Goal: Navigation & Orientation: Find specific page/section

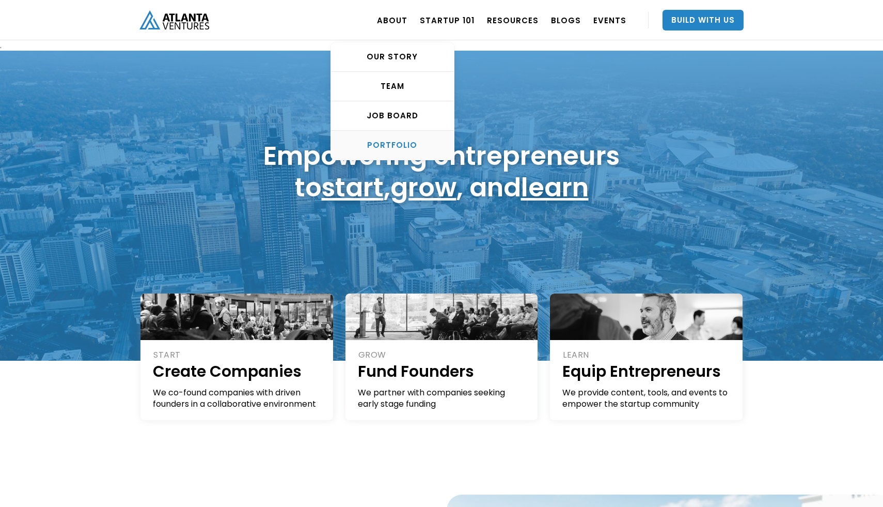
click at [415, 146] on div "PORTFOLIO" at bounding box center [392, 145] width 123 height 10
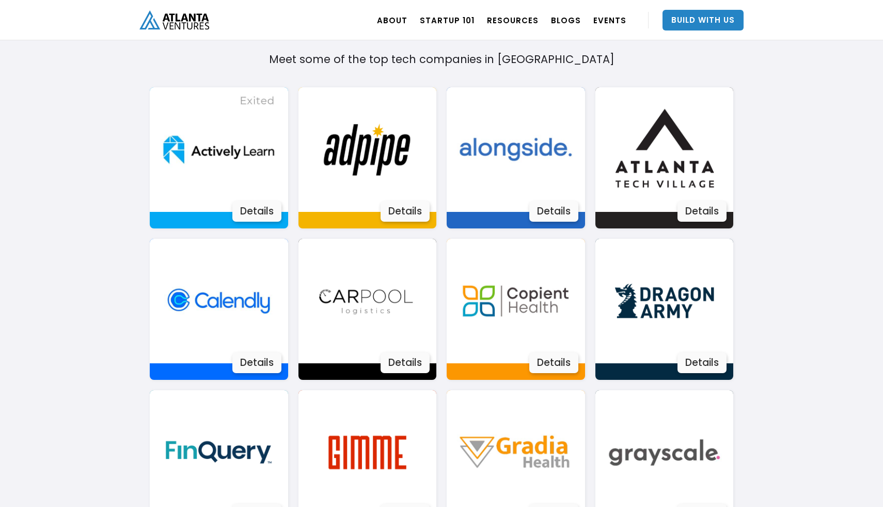
scroll to position [709, 0]
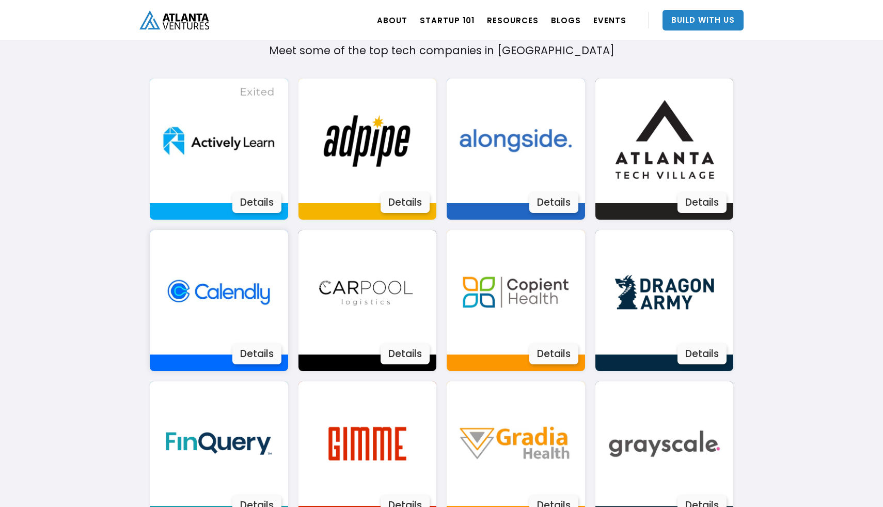
click at [267, 355] on div "Details" at bounding box center [256, 354] width 49 height 21
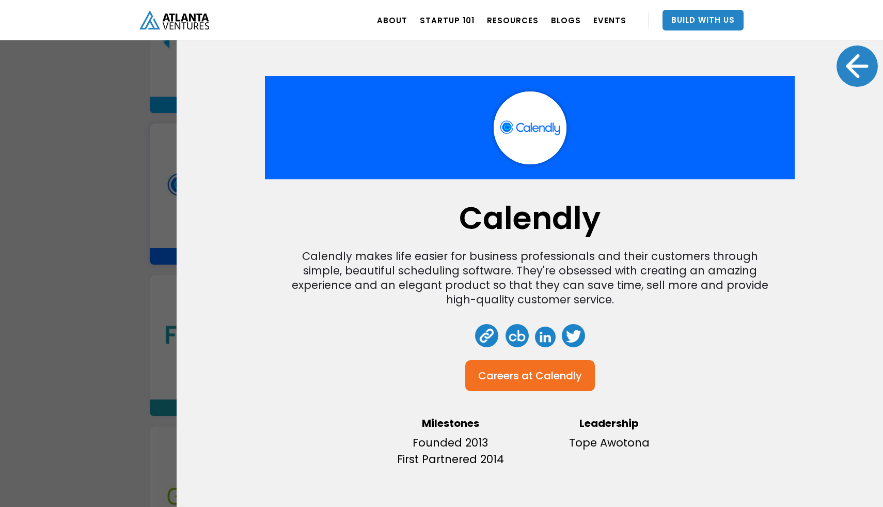
scroll to position [827, 0]
click at [0, 125] on div "Calendly Calendly makes life easier for business professionals and their custom…" at bounding box center [441, 253] width 883 height 507
click at [856, 65] on div at bounding box center [857, 65] width 41 height 41
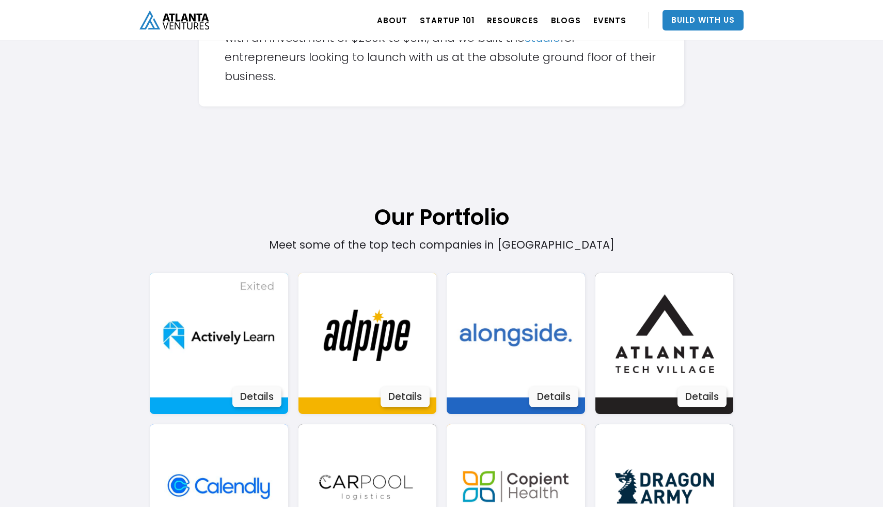
scroll to position [483, 0]
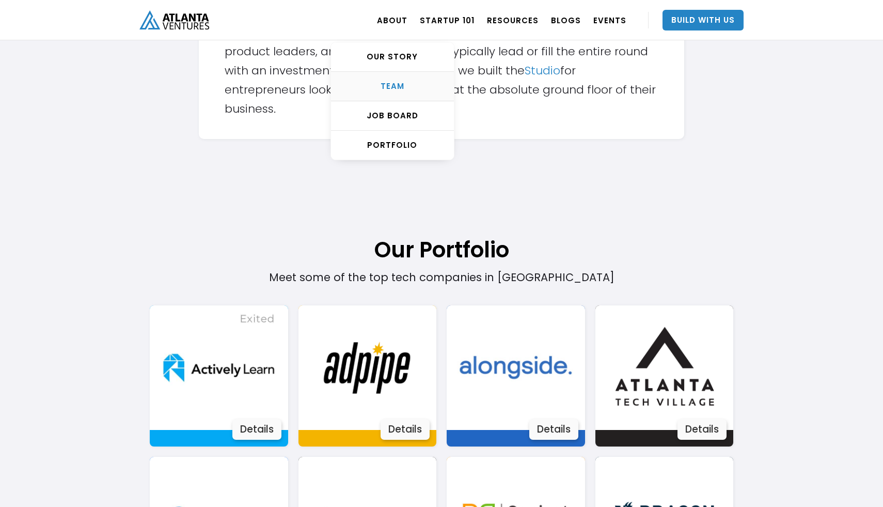
click at [407, 85] on div "TEAM" at bounding box center [392, 86] width 123 height 10
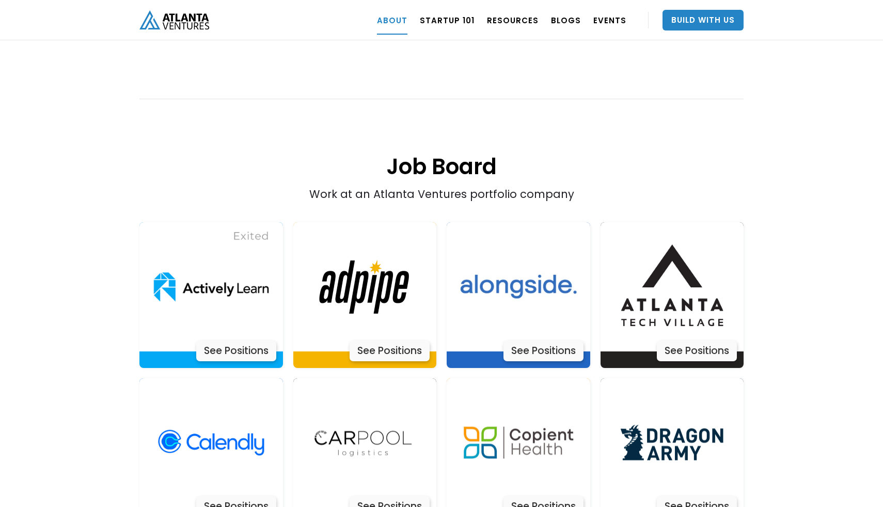
scroll to position [2023, 0]
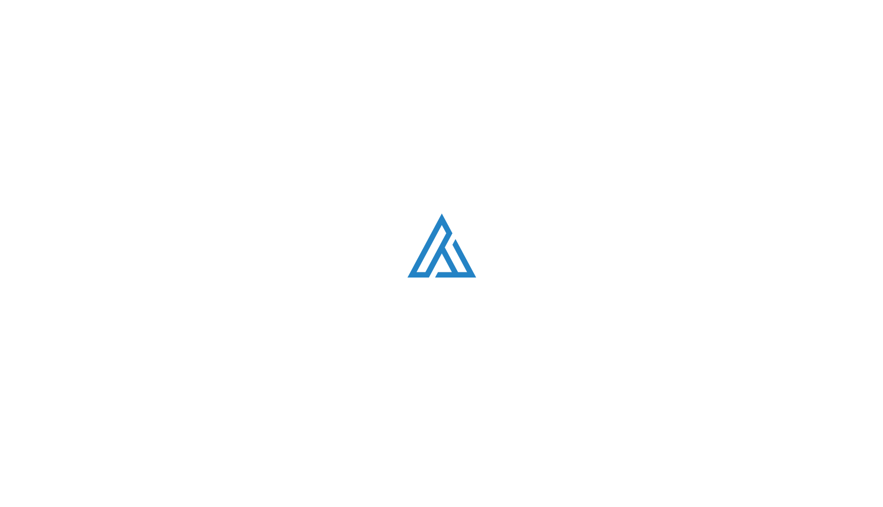
scroll to position [483, 0]
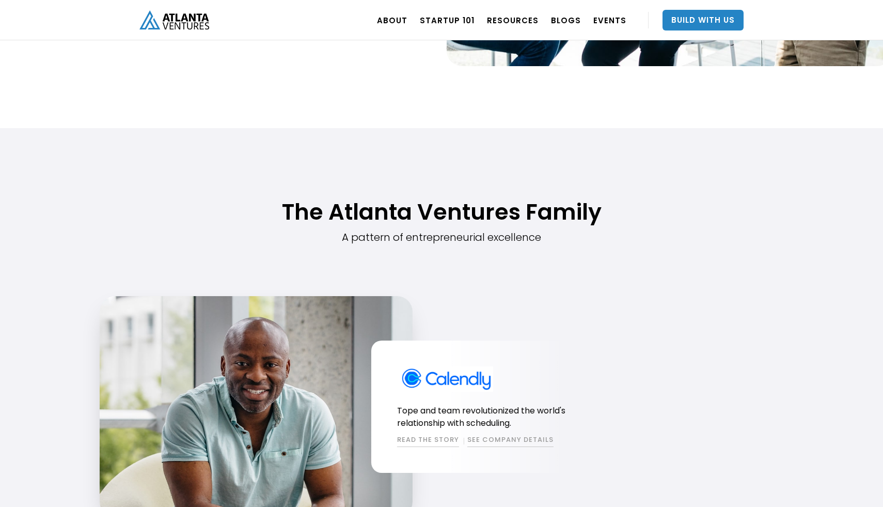
scroll to position [673, 0]
